Goal: Information Seeking & Learning: Check status

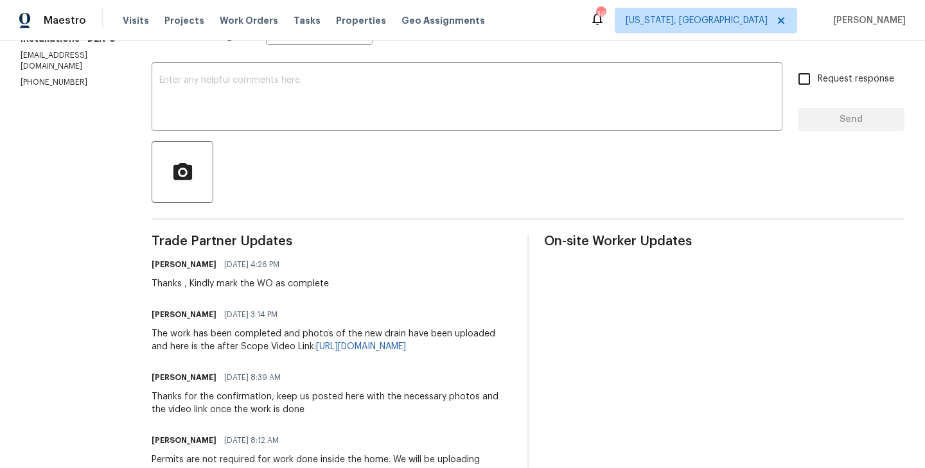
scroll to position [205, 0]
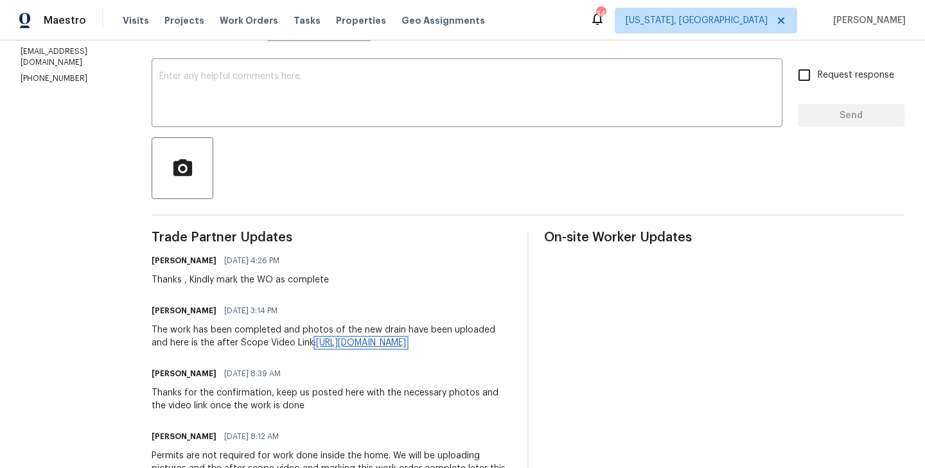
click at [316, 347] on link "[URL][DOMAIN_NAME]" at bounding box center [361, 342] width 90 height 9
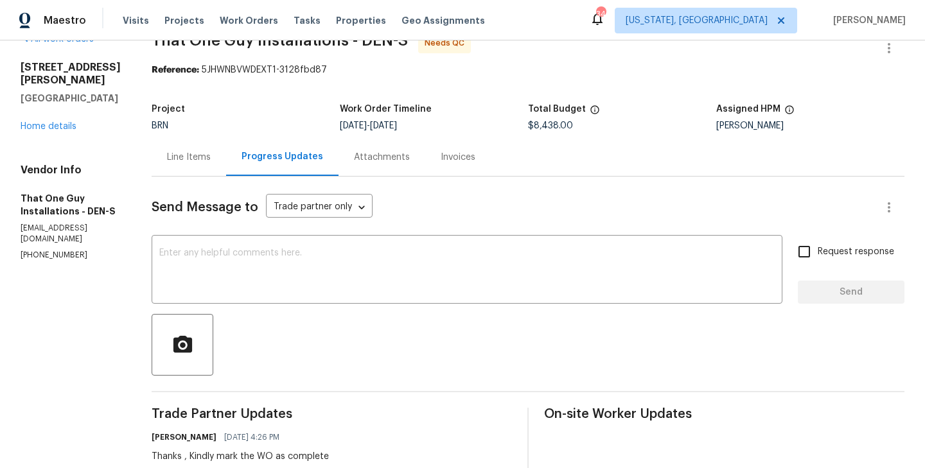
scroll to position [0, 0]
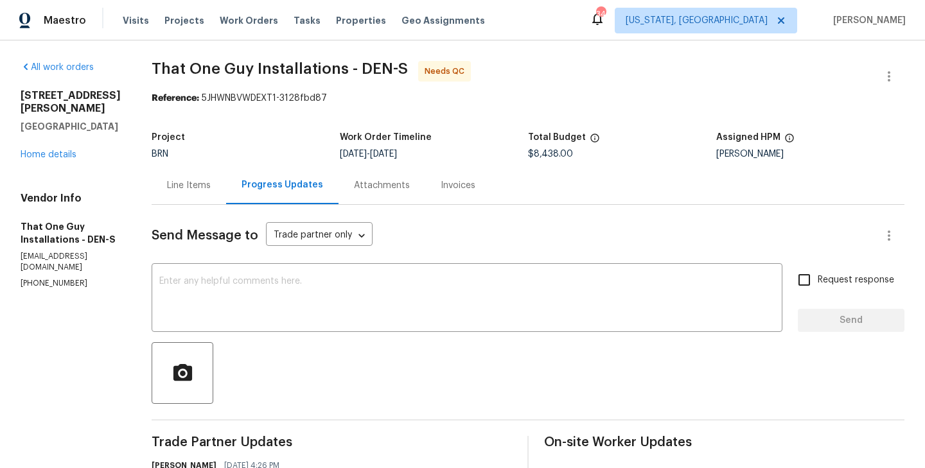
click at [509, 103] on div "Reference: 5JHWNBVWDEXT1-3128fbd87" at bounding box center [528, 98] width 753 height 13
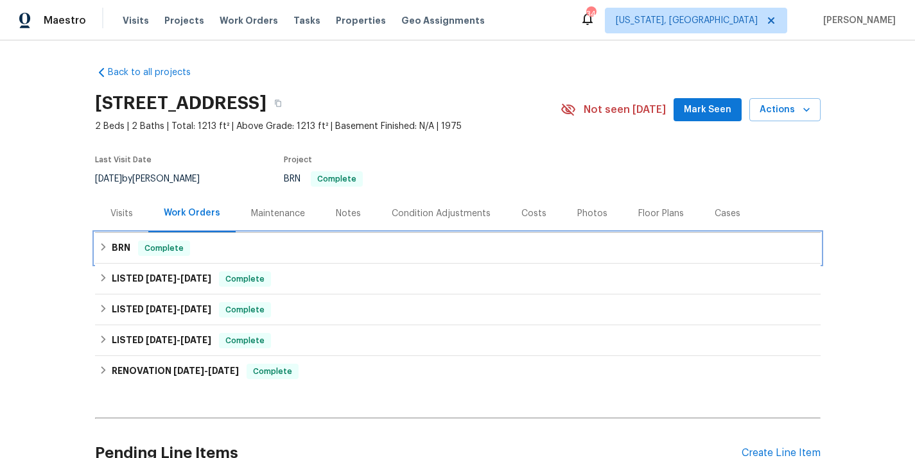
click at [257, 249] on div "BRN Complete" at bounding box center [458, 248] width 718 height 15
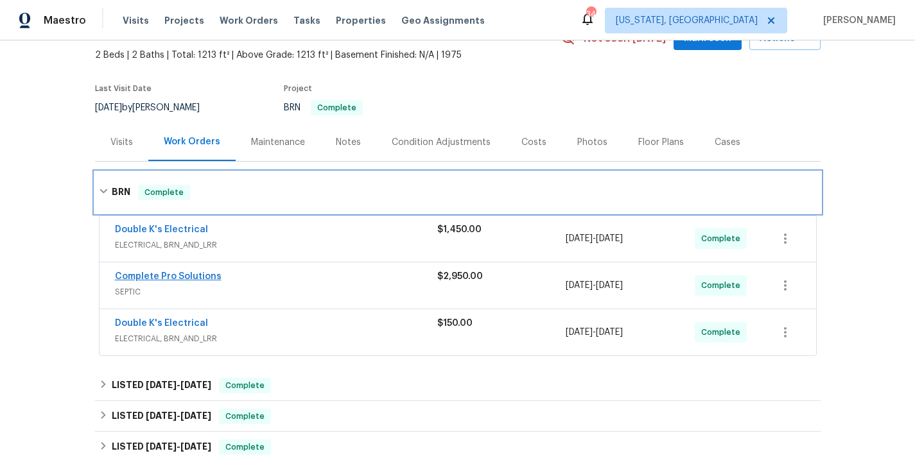
scroll to position [72, 0]
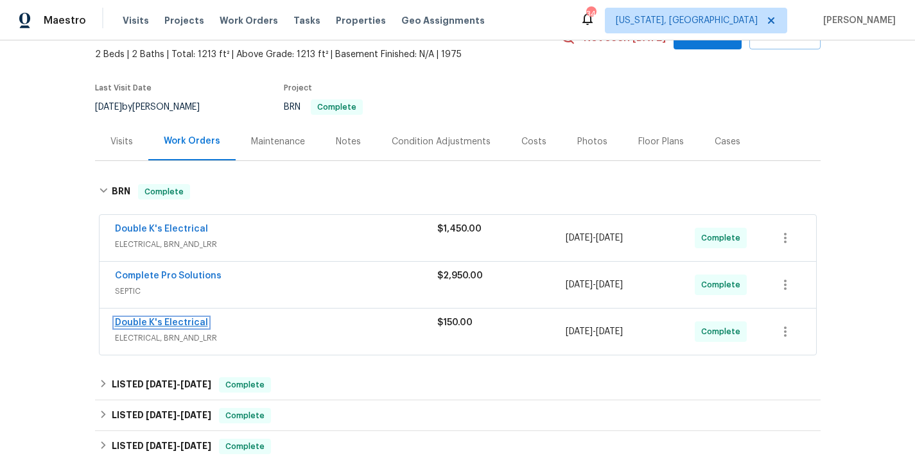
click at [173, 323] on link "Double K's Electrical" at bounding box center [161, 322] width 93 height 9
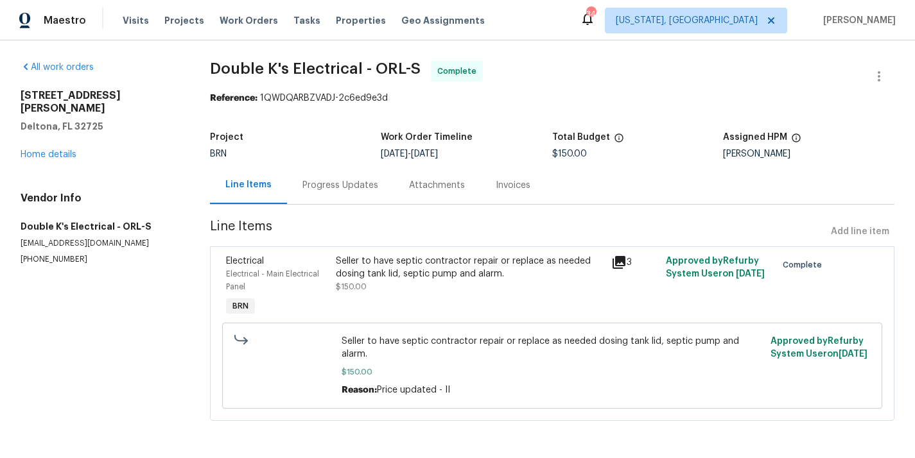
click at [327, 205] on section "Double K's Electrical - ORL-S Complete Reference: 1QWDQARBZVADJ-2c6ed9e3d Proje…" at bounding box center [552, 249] width 684 height 376
click at [327, 193] on div "Progress Updates" at bounding box center [340, 185] width 107 height 38
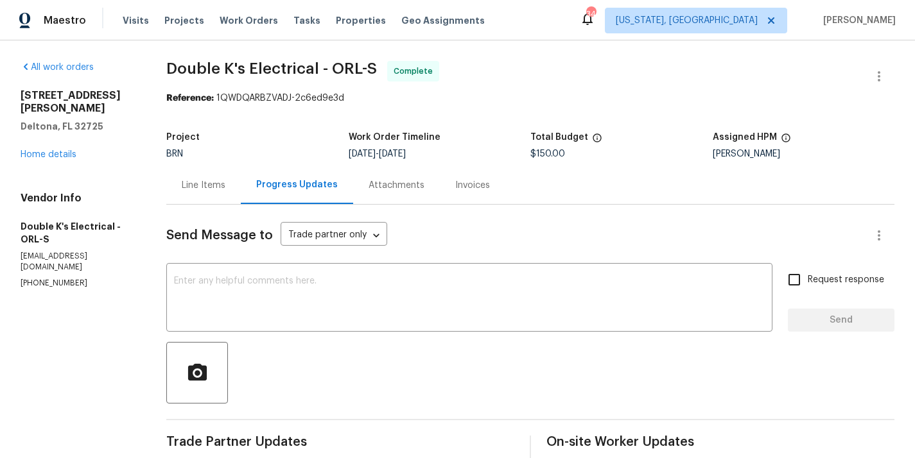
click at [222, 198] on div "Line Items" at bounding box center [203, 185] width 74 height 38
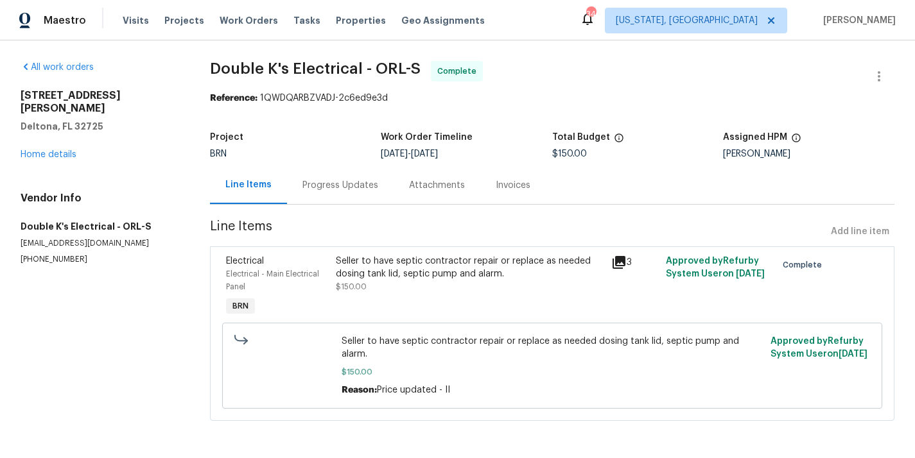
click at [329, 274] on div "Electrical Electrical - Main Electrical Panel BRN" at bounding box center [277, 287] width 110 height 72
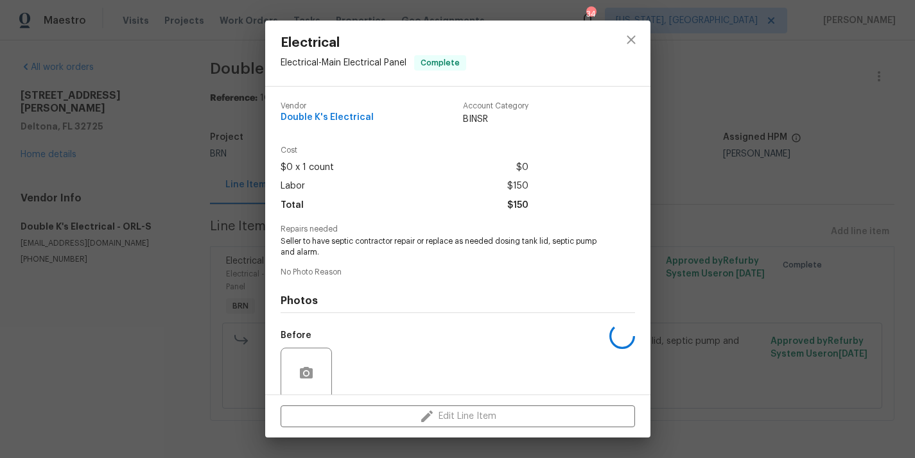
scroll to position [101, 0]
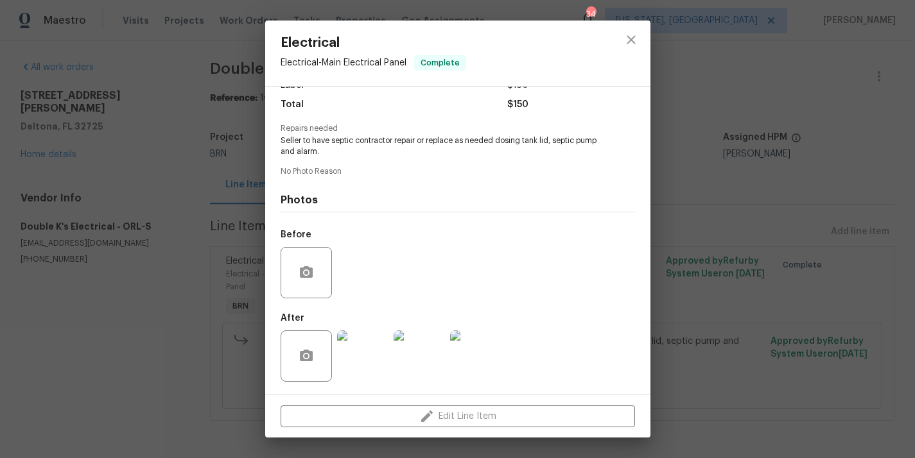
click at [379, 352] on img at bounding box center [362, 356] width 51 height 51
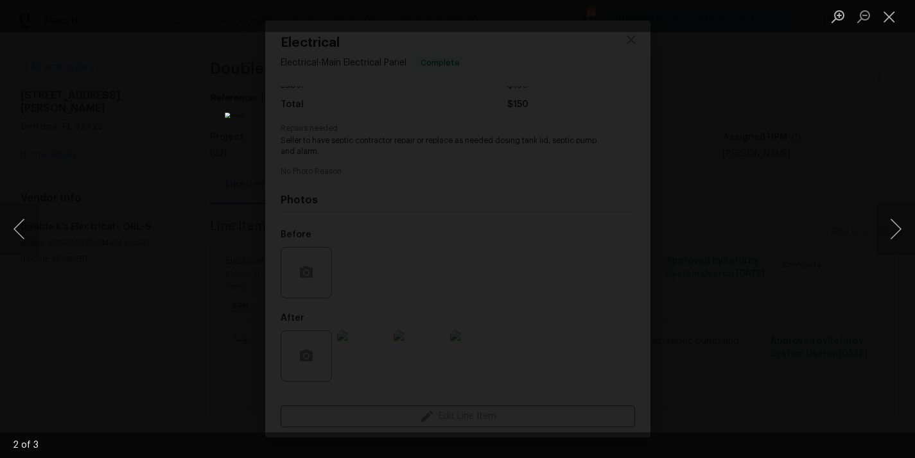
click at [550, 295] on img "Lightbox" at bounding box center [458, 228] width 466 height 233
click at [631, 279] on div "Lightbox" at bounding box center [457, 229] width 915 height 458
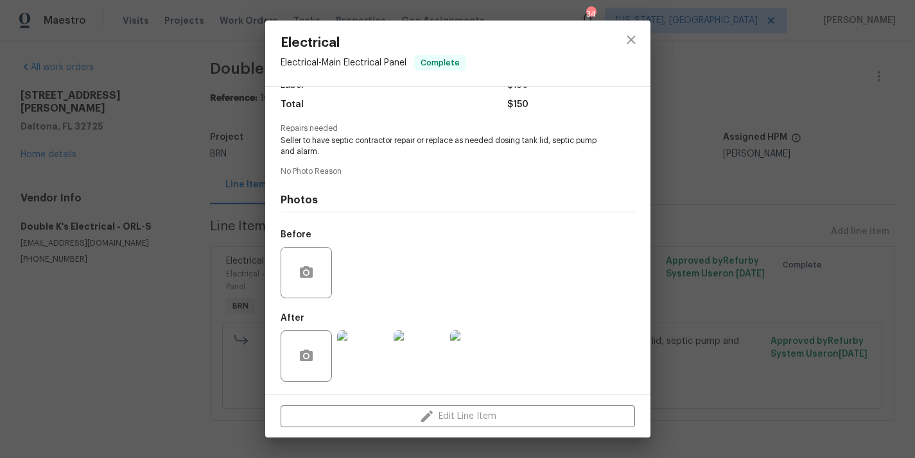
click at [439, 336] on img at bounding box center [419, 356] width 51 height 51
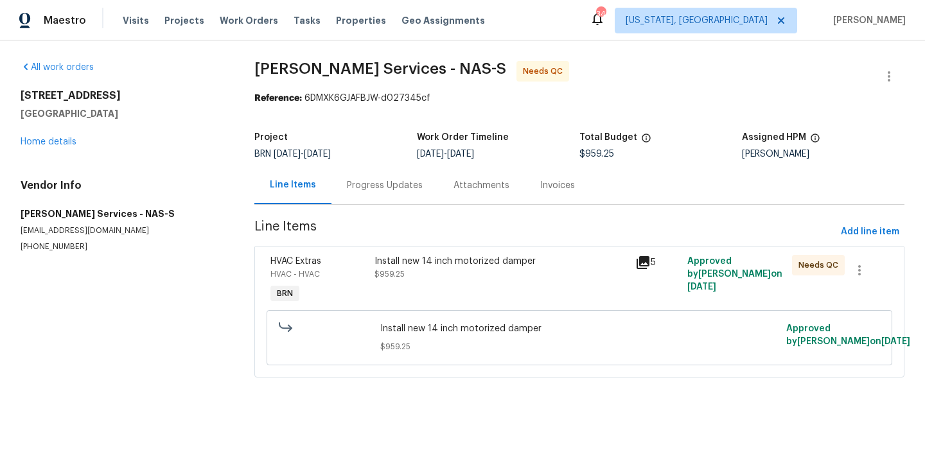
click at [370, 267] on div "Install new 14 inch motorized damper $959.25" at bounding box center [500, 280] width 261 height 59
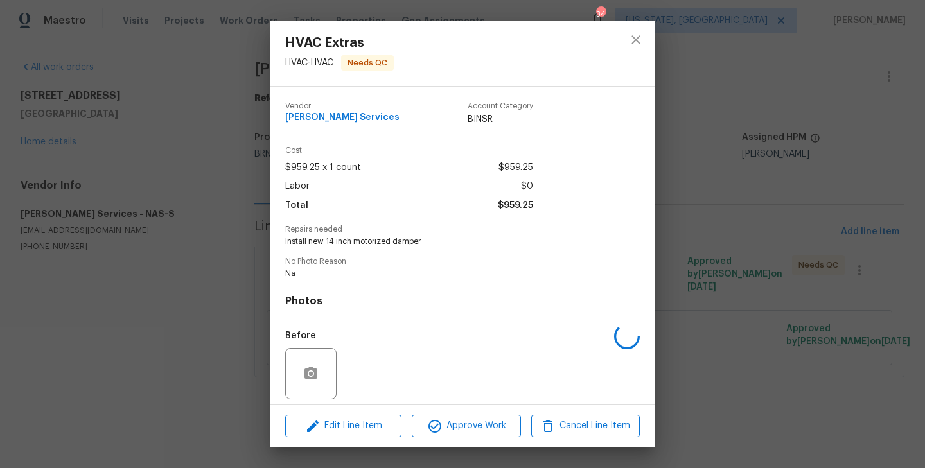
scroll to position [91, 0]
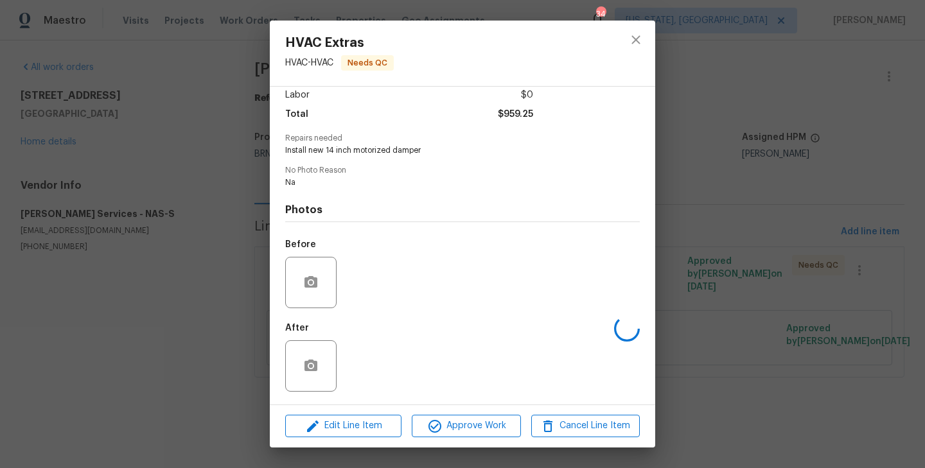
click at [225, 272] on div "HVAC Extras HVAC - HVAC Needs QC Vendor Tony Barrett Services Account Category …" at bounding box center [462, 234] width 925 height 468
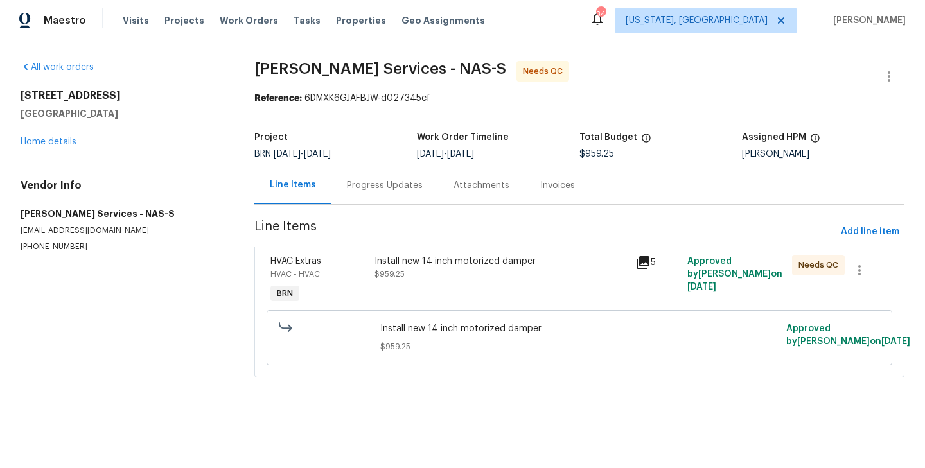
click at [372, 182] on div "Progress Updates" at bounding box center [385, 185] width 76 height 13
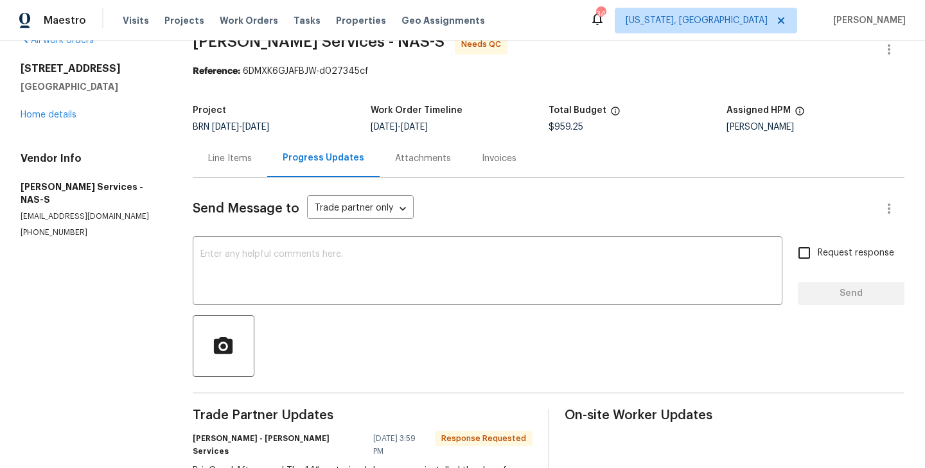
scroll to position [85, 0]
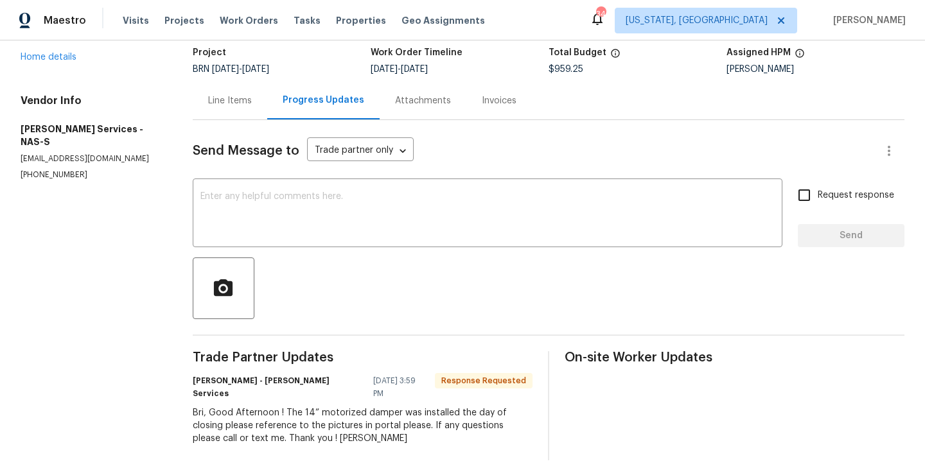
click at [238, 100] on div "Line Items" at bounding box center [230, 100] width 44 height 13
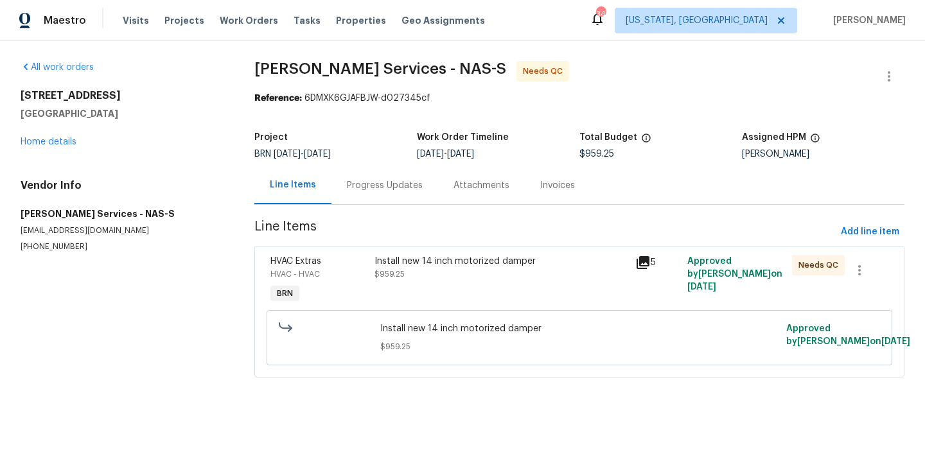
click at [369, 269] on div "HVAC Extras HVAC - HVAC BRN" at bounding box center [318, 280] width 104 height 59
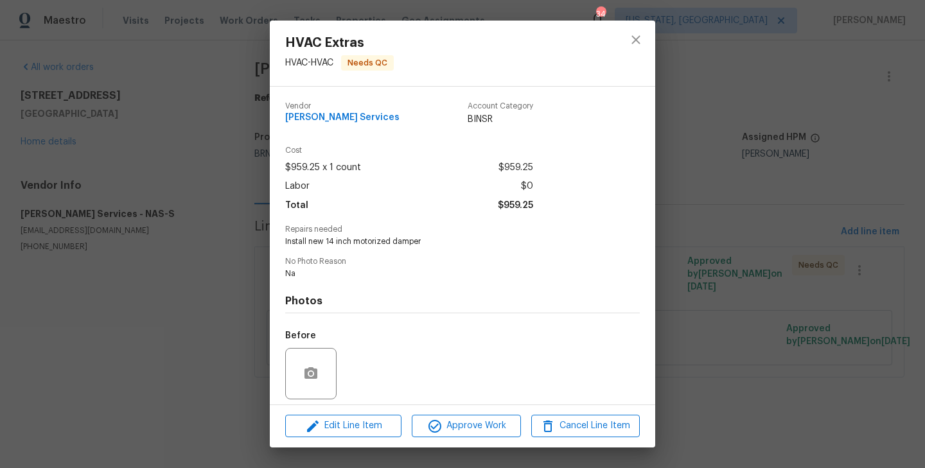
scroll to position [91, 0]
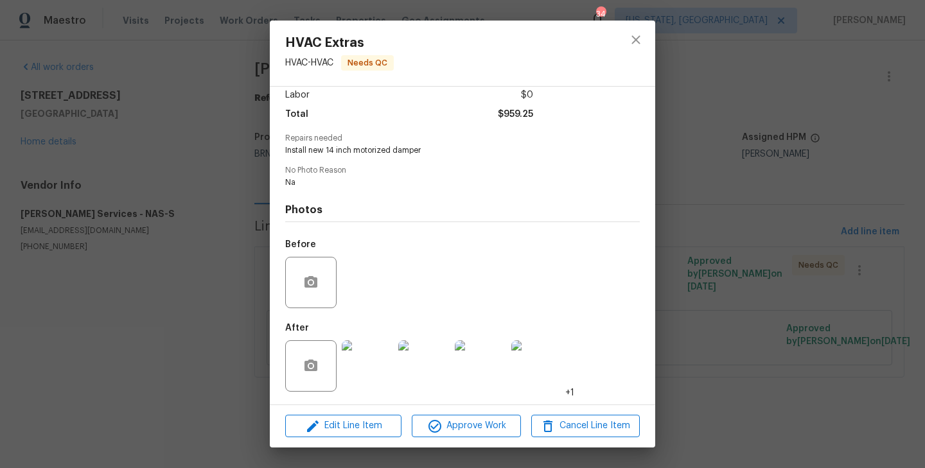
click at [368, 368] on img at bounding box center [367, 365] width 51 height 51
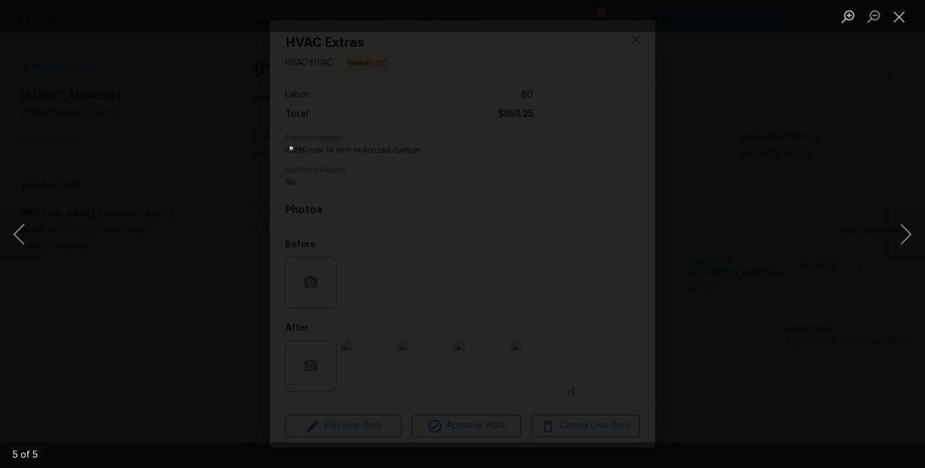
click at [195, 304] on div "Lightbox" at bounding box center [462, 234] width 925 height 468
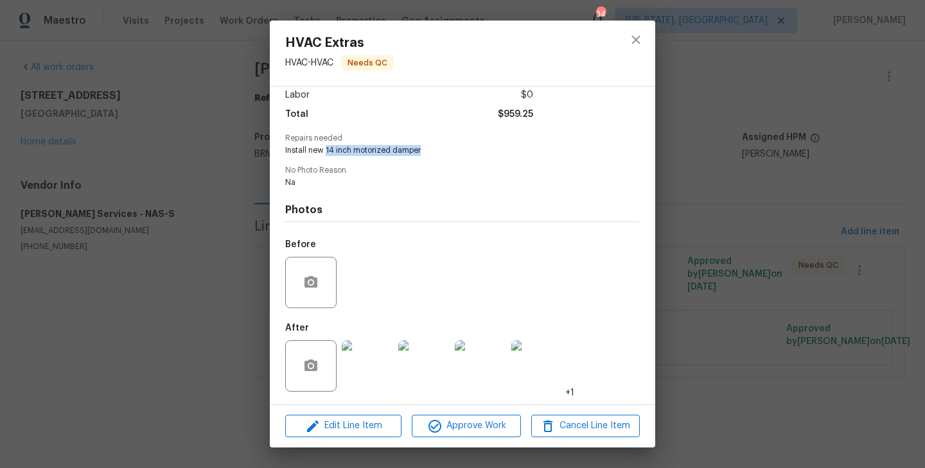
drag, startPoint x: 325, startPoint y: 152, endPoint x: 421, endPoint y: 151, distance: 95.7
click at [421, 151] on span "Install new 14 inch motorized damper" at bounding box center [444, 150] width 319 height 11
copy span "14 inch motorized damper"
click at [453, 358] on div at bounding box center [480, 366] width 57 height 67
click at [464, 362] on img at bounding box center [480, 365] width 51 height 51
